Goal: Task Accomplishment & Management: Manage account settings

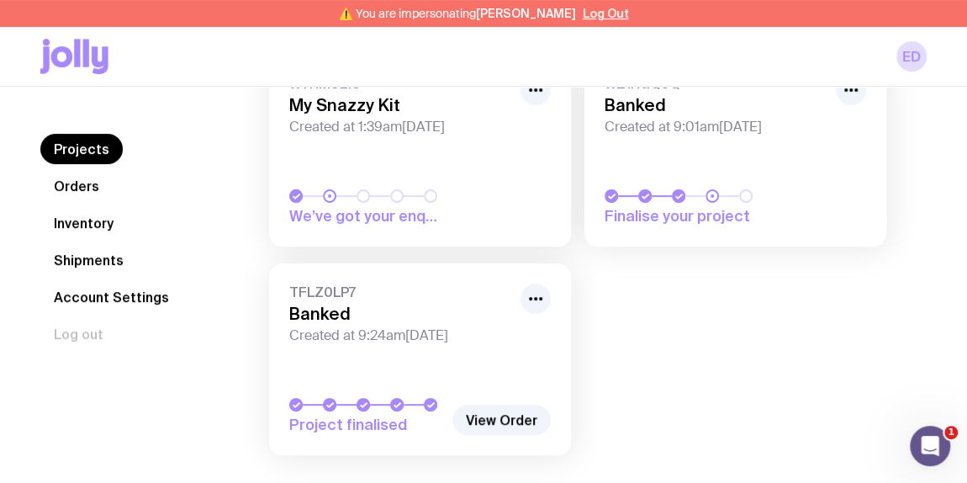
scroll to position [201, 0]
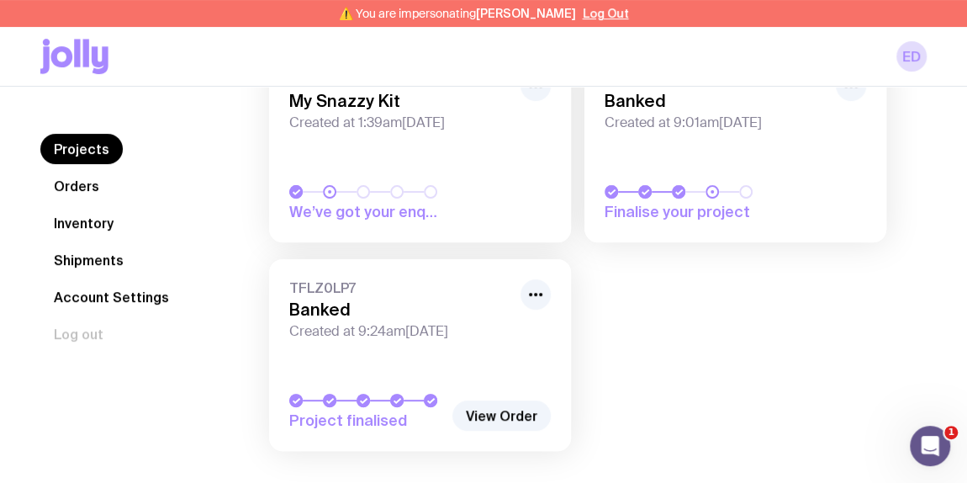
click at [83, 183] on link "Orders" at bounding box center [76, 186] width 72 height 30
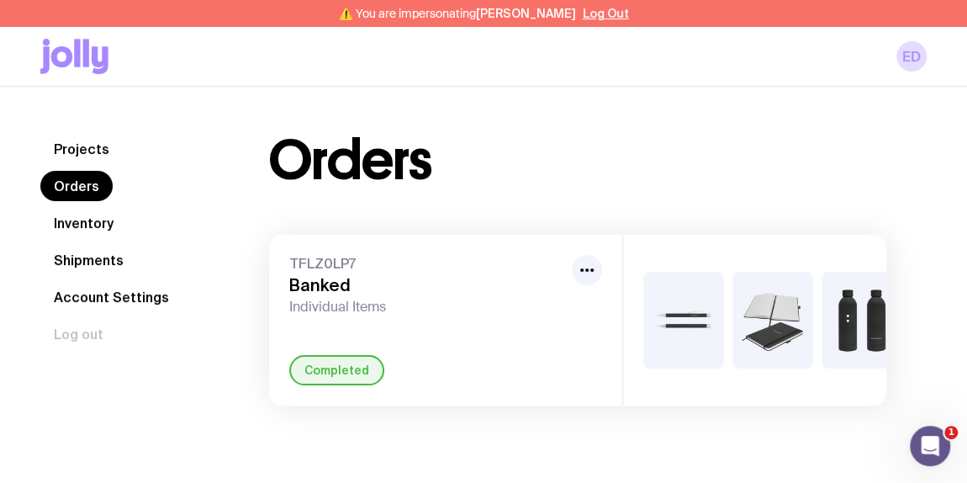
click at [69, 226] on link "Inventory" at bounding box center [83, 223] width 87 height 30
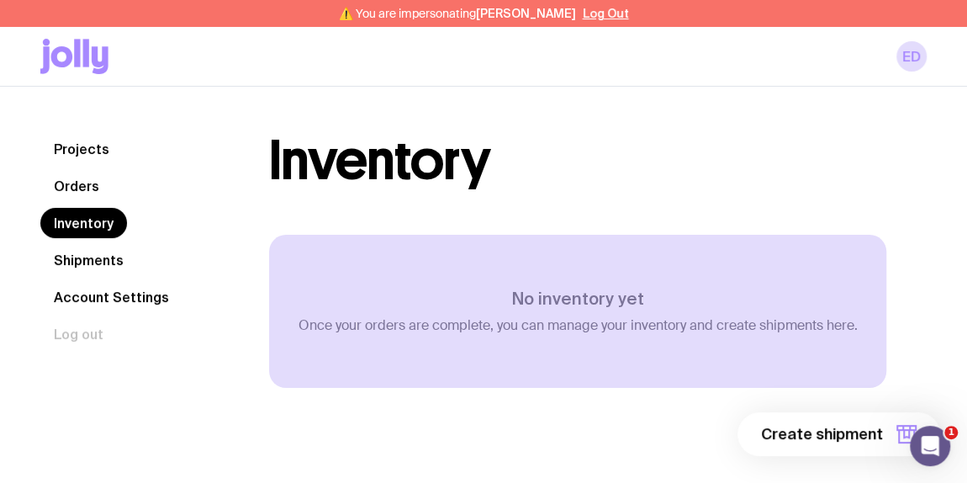
click at [73, 149] on link "Projects" at bounding box center [81, 149] width 82 height 30
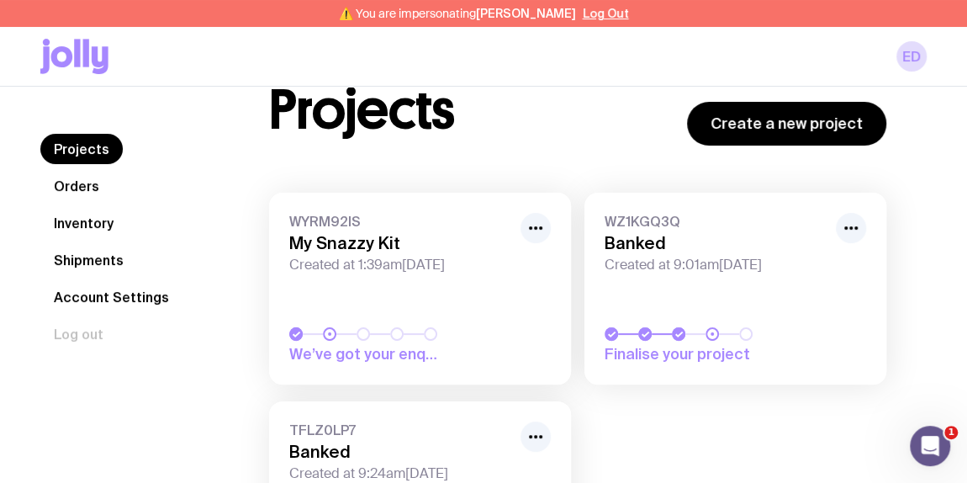
scroll to position [157, 0]
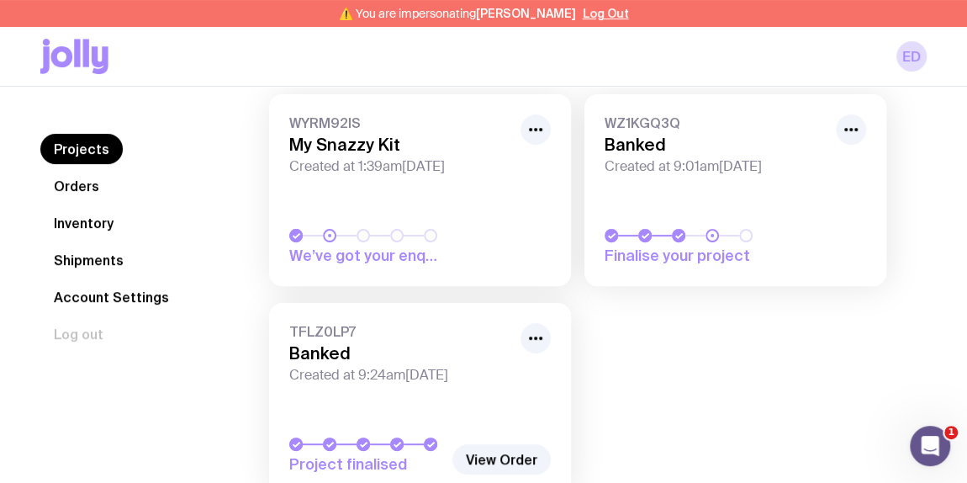
click at [785, 244] on div "Finalise your project" at bounding box center [734, 247] width 261 height 37
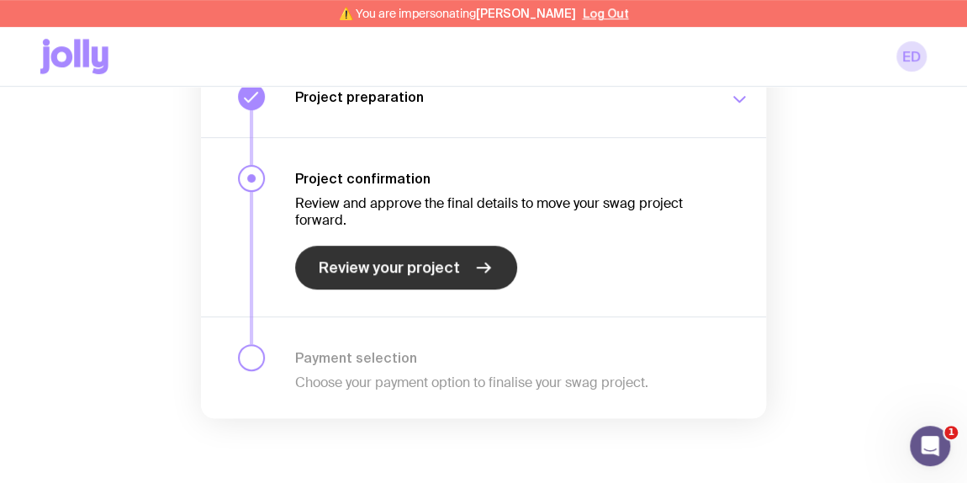
scroll to position [400, 0]
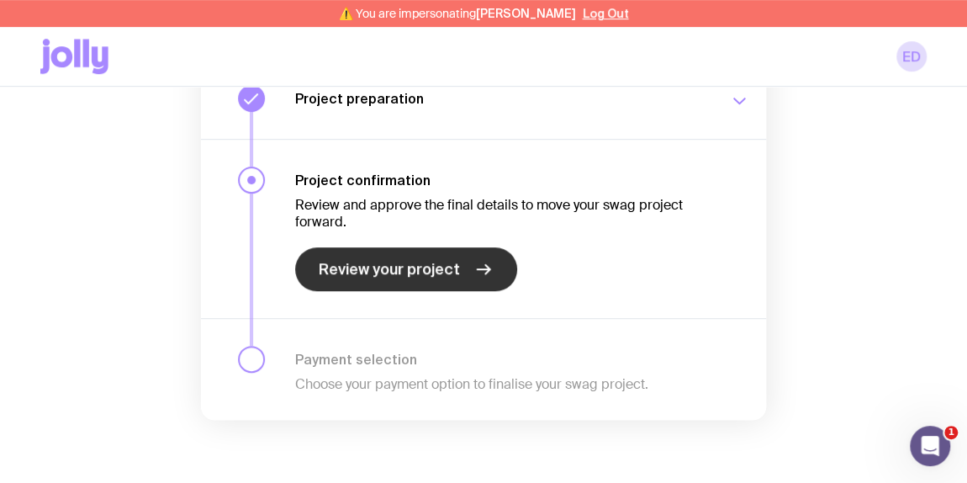
click at [409, 269] on span "Review your project" at bounding box center [389, 269] width 141 height 20
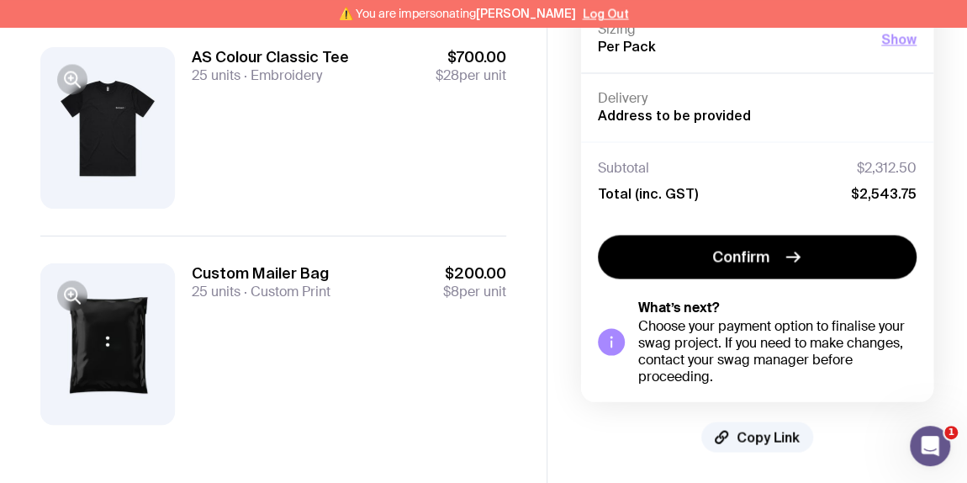
scroll to position [1472, 0]
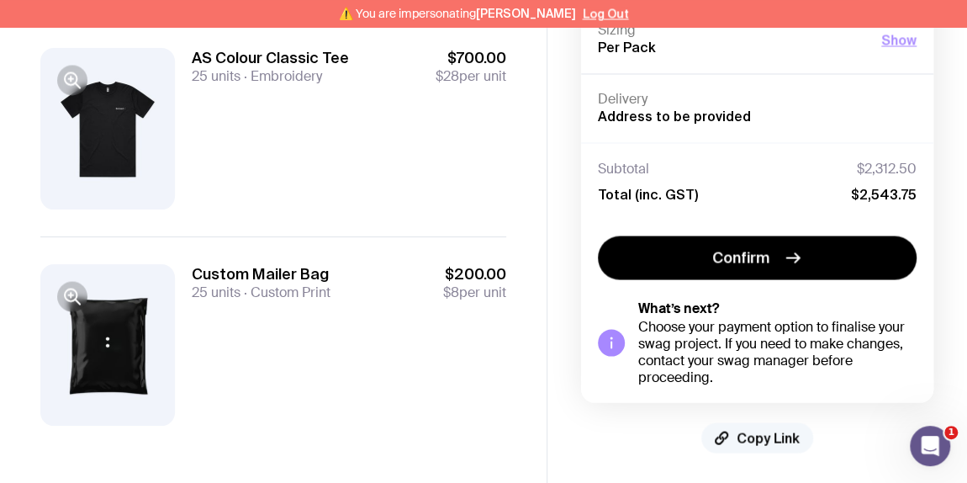
click at [765, 434] on span "Copy Link" at bounding box center [767, 437] width 63 height 17
click at [591, 11] on button "Log Out" at bounding box center [606, 13] width 46 height 13
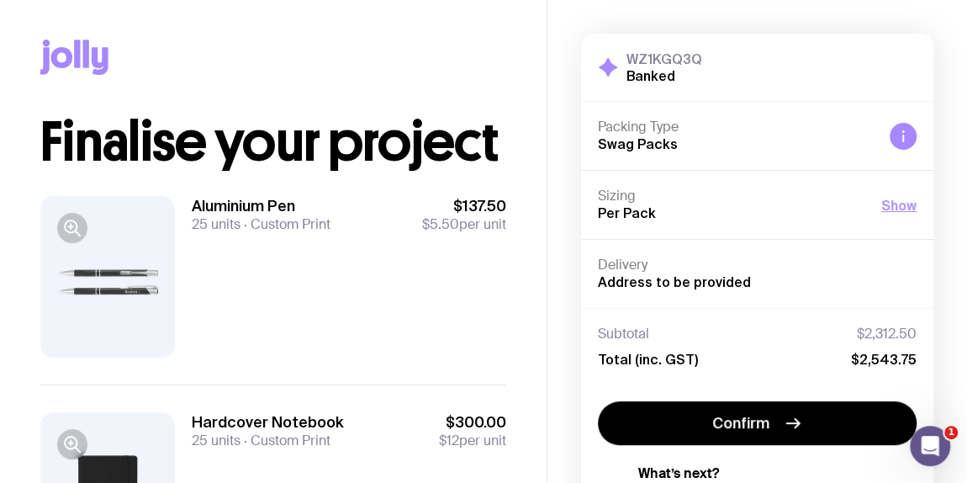
scroll to position [51, 0]
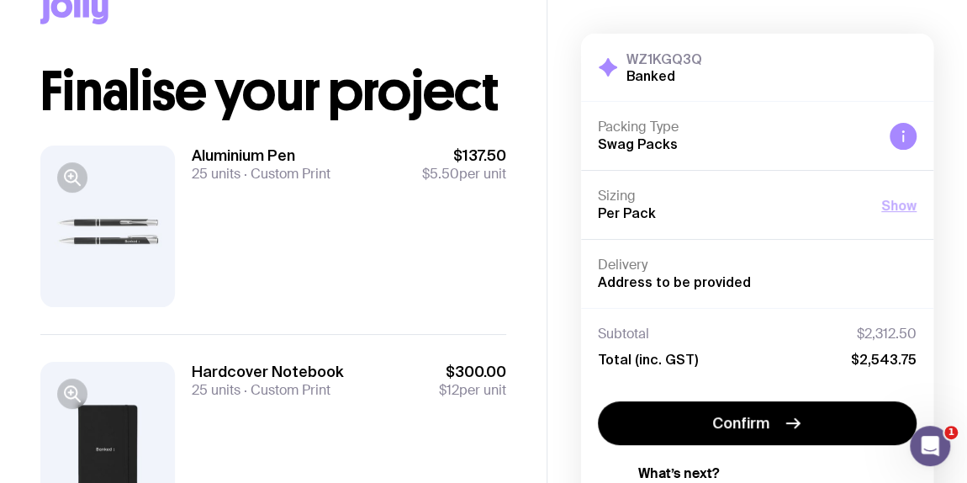
click at [899, 202] on button "Show" at bounding box center [898, 205] width 35 height 20
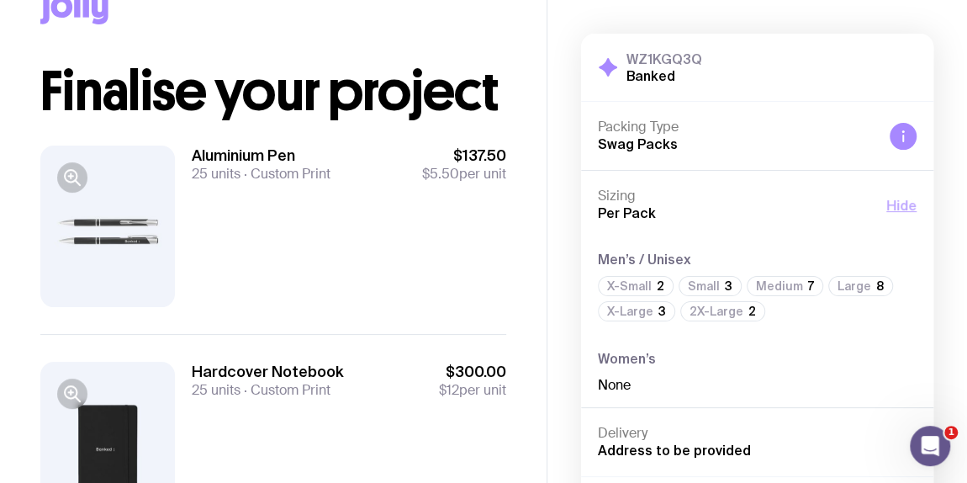
click at [901, 207] on button "Hide" at bounding box center [901, 205] width 30 height 20
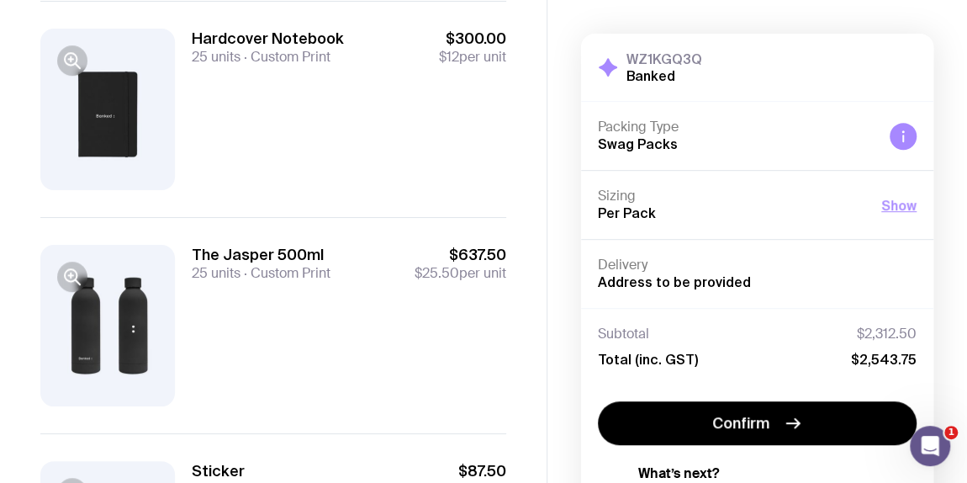
scroll to position [0, 0]
